Goal: Transaction & Acquisition: Purchase product/service

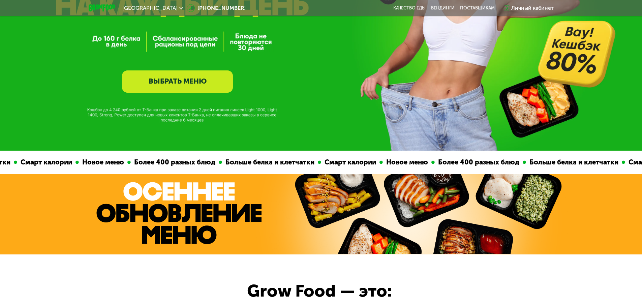
click at [179, 90] on link "ВЫБРАТЬ МЕНЮ" at bounding box center [177, 81] width 111 height 22
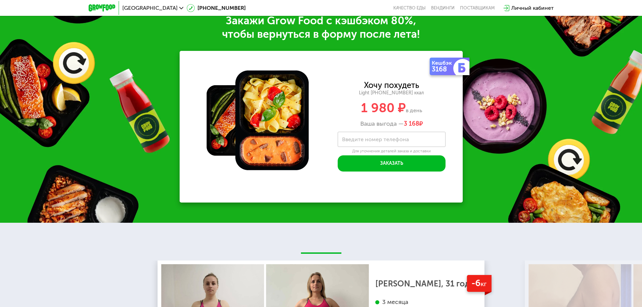
scroll to position [1687, 0]
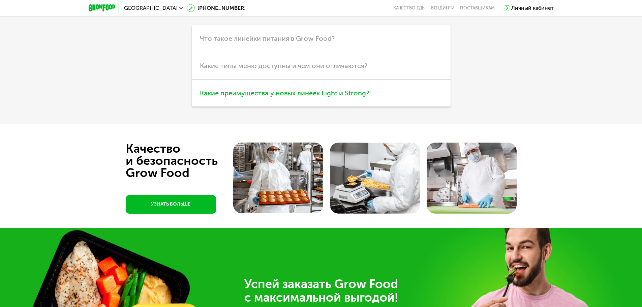
click at [355, 97] on span "Какие преимущества у новых линеек Light и Strong?" at bounding box center [284, 93] width 169 height 8
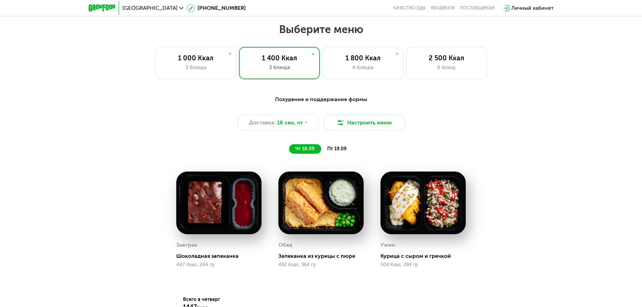
scroll to position [541, 0]
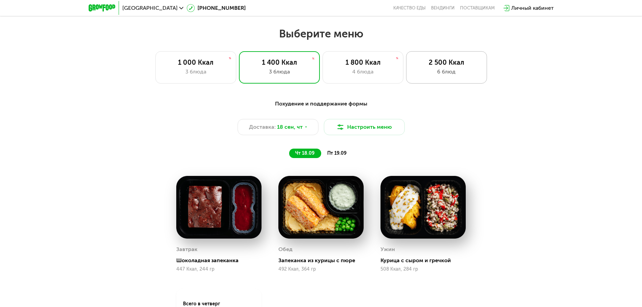
click at [435, 72] on div "6 блюд" at bounding box center [446, 72] width 67 height 8
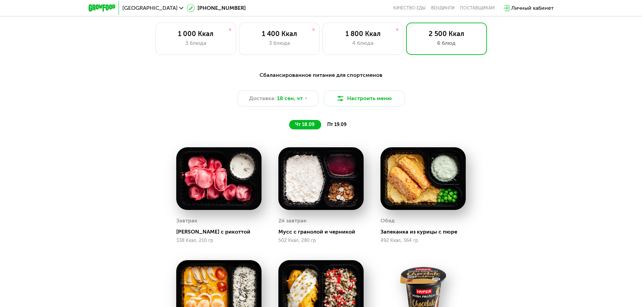
scroll to position [573, 0]
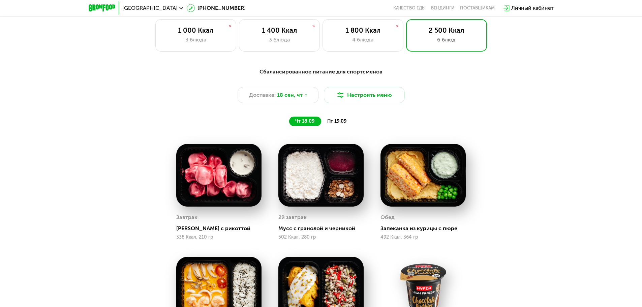
click at [332, 124] on span "пт 19.09" at bounding box center [336, 121] width 19 height 6
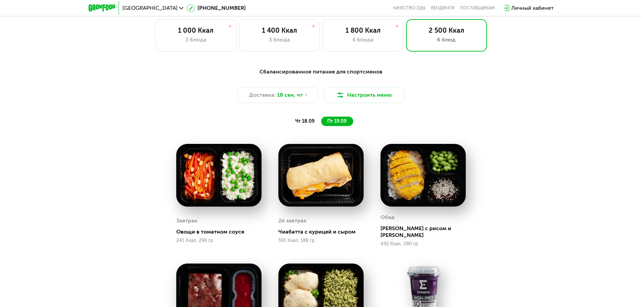
click at [313, 124] on span "чт 18.09" at bounding box center [304, 121] width 19 height 6
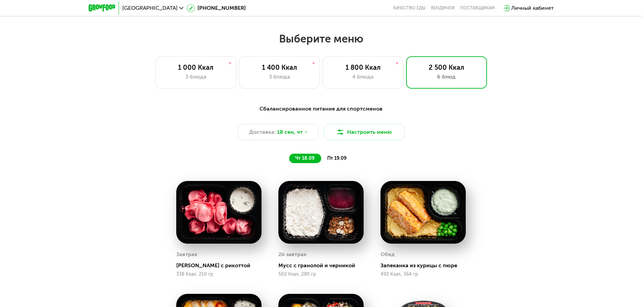
scroll to position [539, 0]
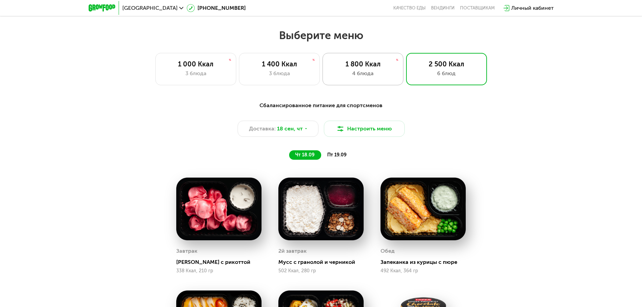
click at [358, 78] on div "4 блюда" at bounding box center [363, 73] width 67 height 8
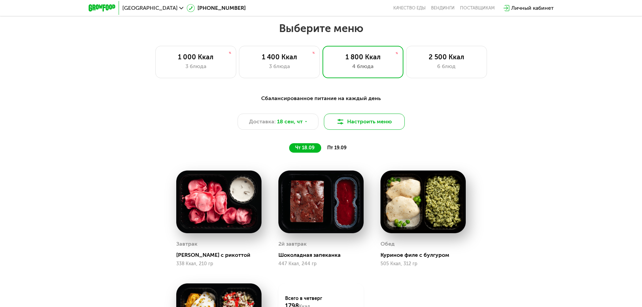
scroll to position [542, 0]
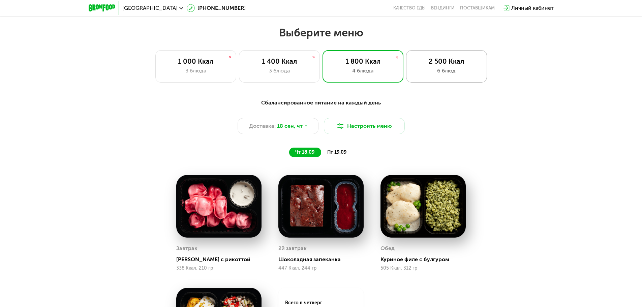
click at [438, 71] on div "6 блюд" at bounding box center [446, 71] width 67 height 8
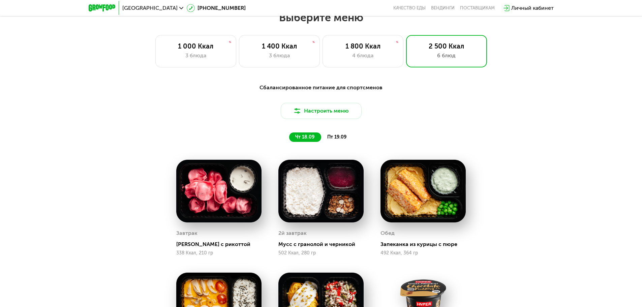
scroll to position [610, 0]
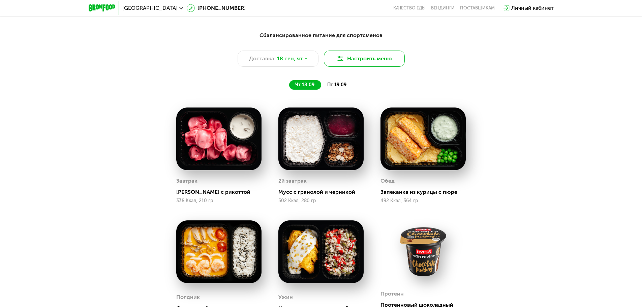
click at [360, 60] on button "Настроить меню" at bounding box center [364, 59] width 81 height 16
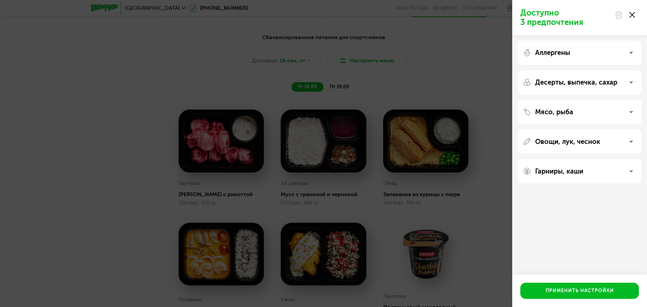
click at [361, 62] on div "Доступно 3 предпочтения Аллергены Десерты, выпечка, сахар Мясо, рыба Овощи, лук…" at bounding box center [323, 153] width 647 height 307
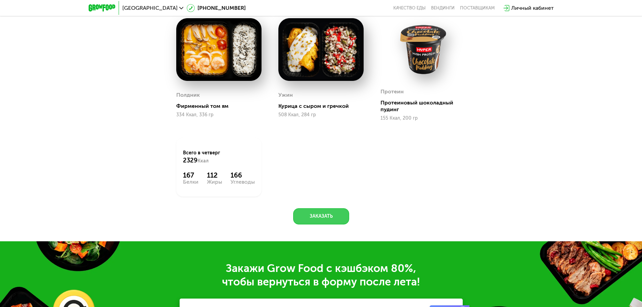
click at [323, 214] on button "Заказать" at bounding box center [321, 216] width 56 height 16
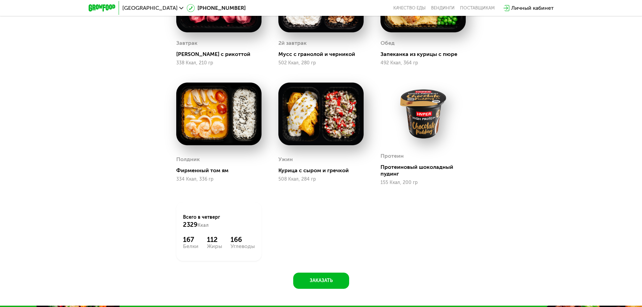
scroll to position [752, 0]
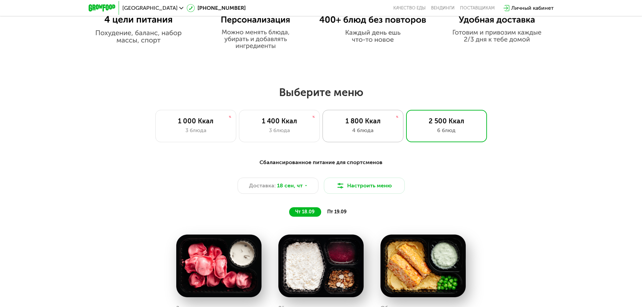
click at [363, 130] on div "4 блюда" at bounding box center [363, 130] width 67 height 8
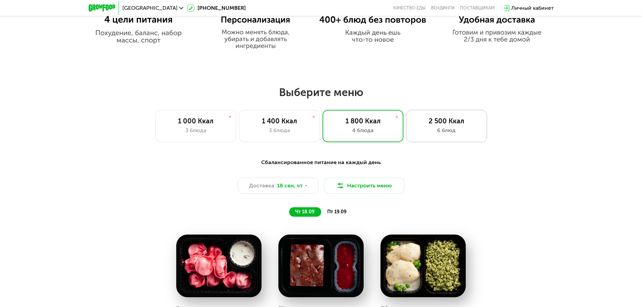
click at [429, 132] on div "6 блюд" at bounding box center [446, 130] width 67 height 8
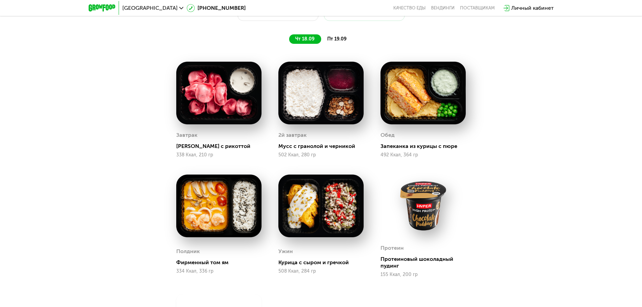
scroll to position [651, 0]
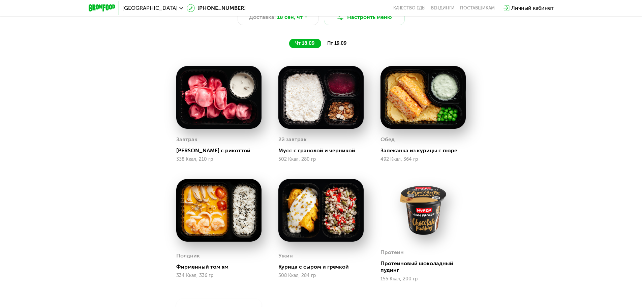
click at [331, 42] on span "пт 19.09" at bounding box center [336, 43] width 19 height 6
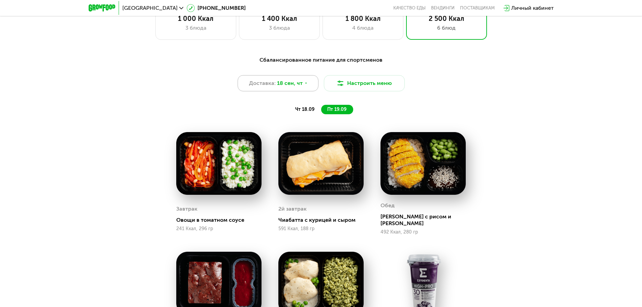
scroll to position [550, 0]
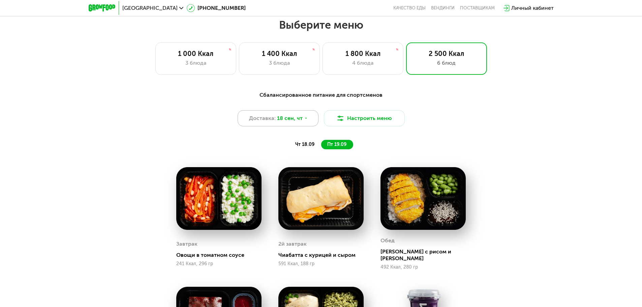
click at [285, 120] on span "18 сен, чт" at bounding box center [290, 118] width 26 height 8
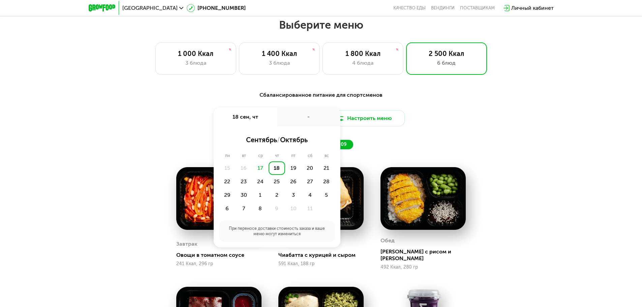
click at [465, 120] on div "Доставка: [DATE] сен, чт - сентябрь / октябрь пн вт ср чт пт сб вс 15 16 17 18 …" at bounding box center [321, 118] width 399 height 16
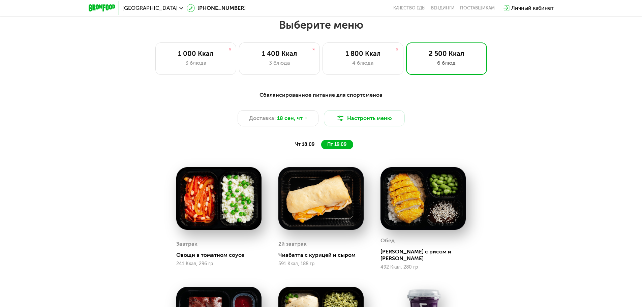
click at [299, 149] on div "чт 18.09" at bounding box center [305, 144] width 32 height 9
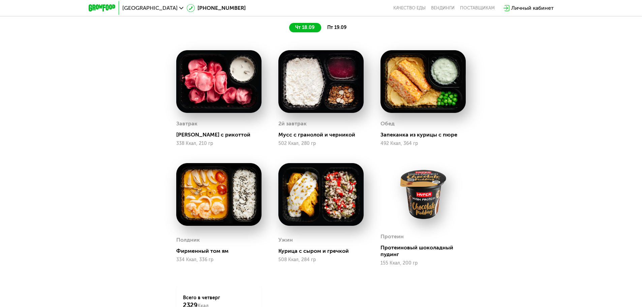
scroll to position [685, 0]
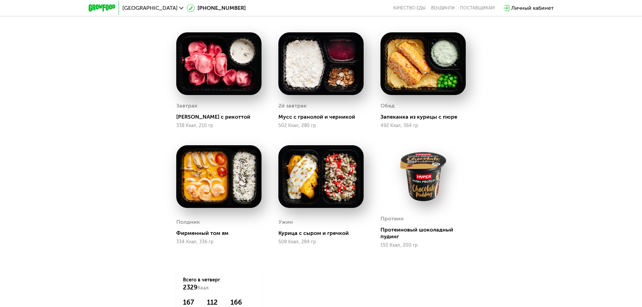
click at [234, 90] on img at bounding box center [218, 63] width 85 height 63
click at [209, 115] on div "[PERSON_NAME] с рикоттой 338 Ккал, 210 гр" at bounding box center [218, 115] width 85 height 28
click at [192, 119] on div "[PERSON_NAME] с рикоттой" at bounding box center [221, 117] width 91 height 7
click at [213, 118] on div "[PERSON_NAME] с рикоттой" at bounding box center [221, 117] width 91 height 7
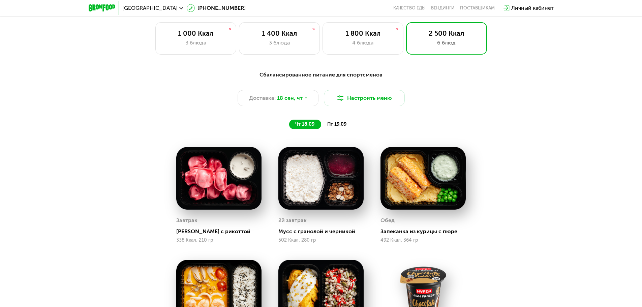
scroll to position [550, 0]
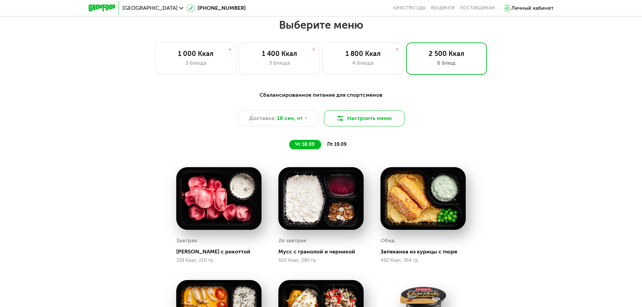
click at [353, 124] on button "Настроить меню" at bounding box center [364, 118] width 81 height 16
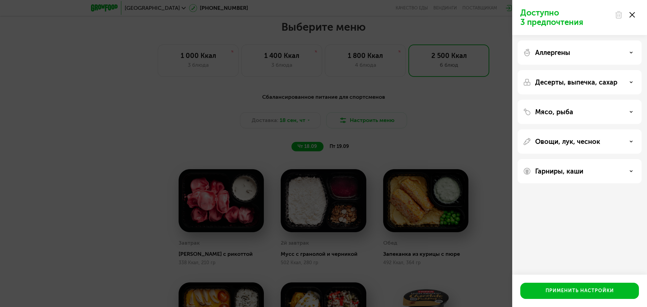
click at [557, 111] on p "Мясо, рыба" at bounding box center [554, 112] width 38 height 8
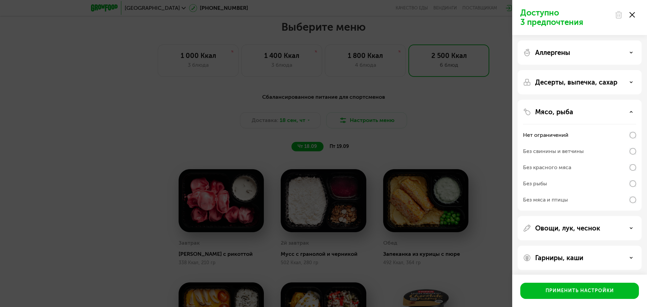
click at [566, 111] on p "Мясо, рыба" at bounding box center [554, 112] width 38 height 8
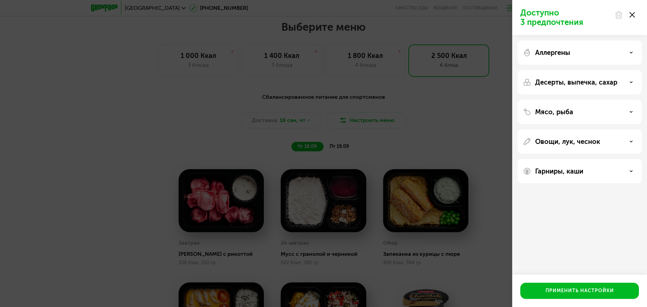
click at [570, 76] on div "Десерты, выпечка, сахар" at bounding box center [580, 82] width 124 height 24
click at [573, 82] on p "Десерты, выпечка, сахар" at bounding box center [576, 82] width 82 height 8
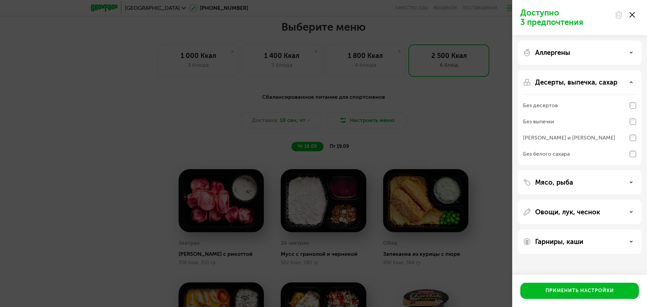
click at [584, 106] on div "Без десертов" at bounding box center [579, 105] width 113 height 16
click at [611, 103] on div "Без десертов" at bounding box center [579, 105] width 113 height 16
click at [482, 107] on div "Доступно 3 предпочтения Аллергены Десерты, выпечка, сахар Без десертов Без выпе…" at bounding box center [323, 153] width 647 height 307
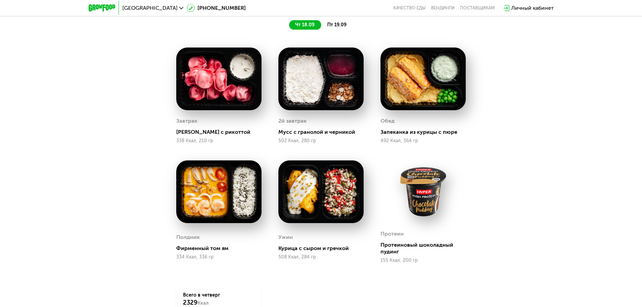
scroll to position [685, 0]
